Goal: Task Accomplishment & Management: Manage account settings

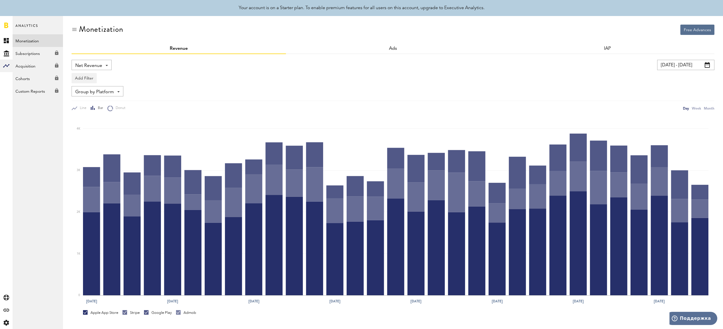
click at [6, 25] on link at bounding box center [6, 25] width 4 height 6
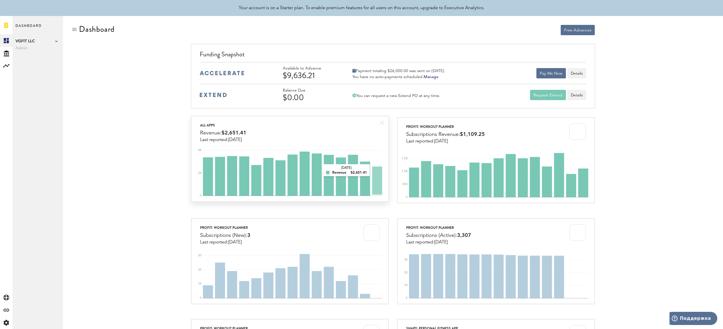
scroll to position [1, 0]
click at [328, 125] on div "All apps Revenue: $2,651.41 Last reported: [DATE]" at bounding box center [290, 129] width 197 height 26
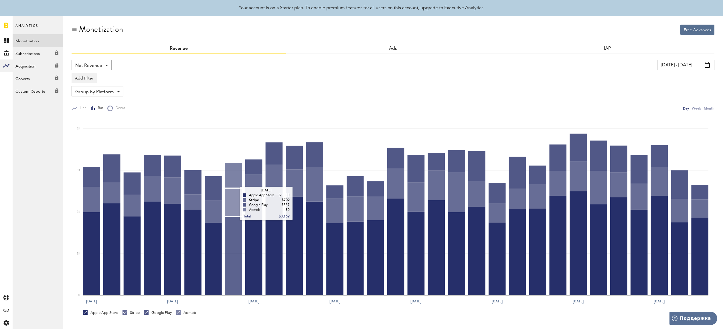
scroll to position [84, 0]
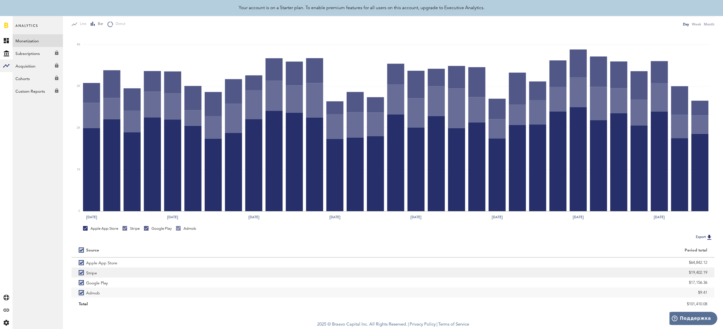
click at [82, 272] on label "Stripe" at bounding box center [232, 273] width 307 height 10
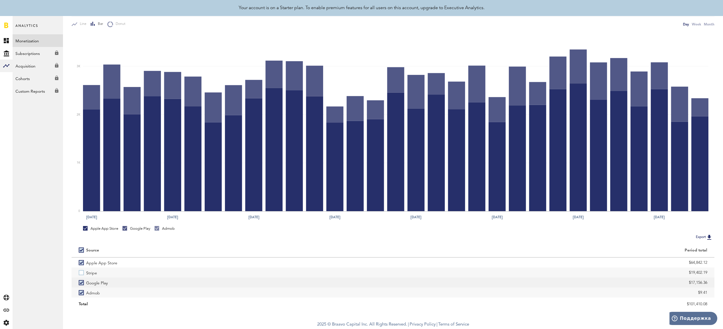
click at [81, 282] on label "Google Play" at bounding box center [232, 283] width 307 height 10
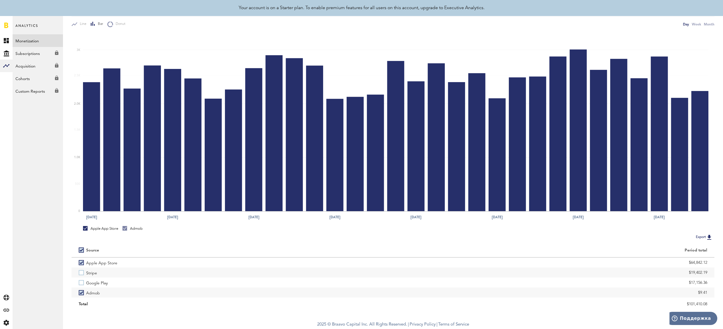
click at [81, 291] on label "Admob" at bounding box center [232, 293] width 307 height 10
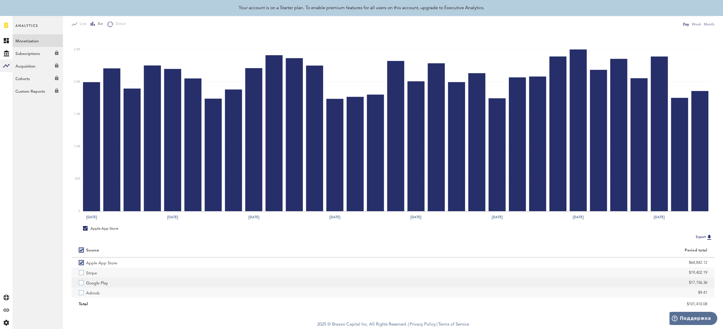
click at [82, 283] on label "Google Play" at bounding box center [232, 283] width 307 height 10
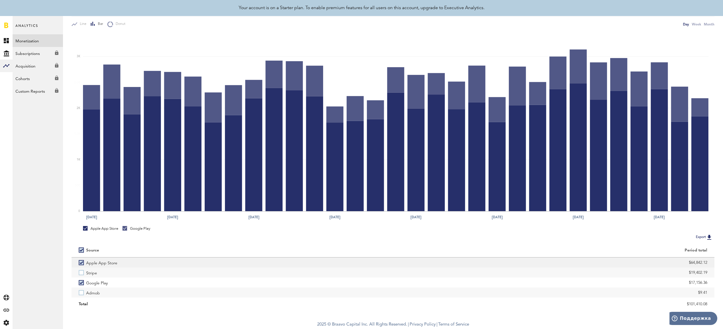
click at [82, 261] on label "Apple App Store" at bounding box center [232, 263] width 307 height 10
